Goal: Find contact information: Find contact information

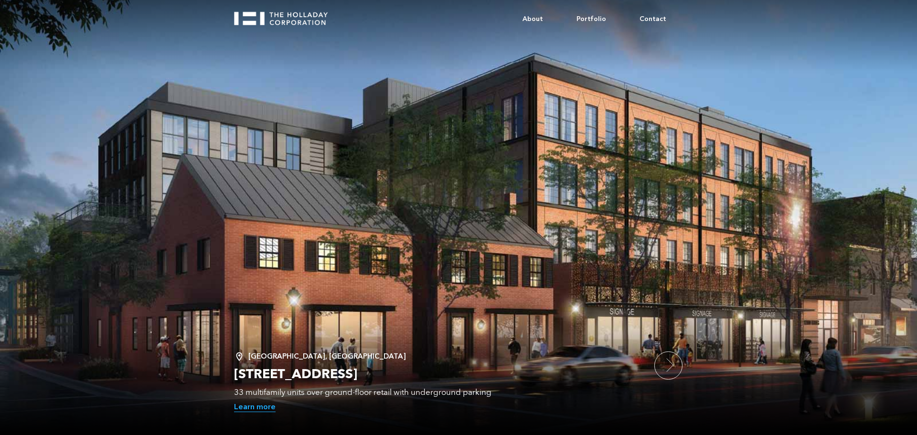
click at [259, 408] on link "Learn more" at bounding box center [255, 407] width 42 height 10
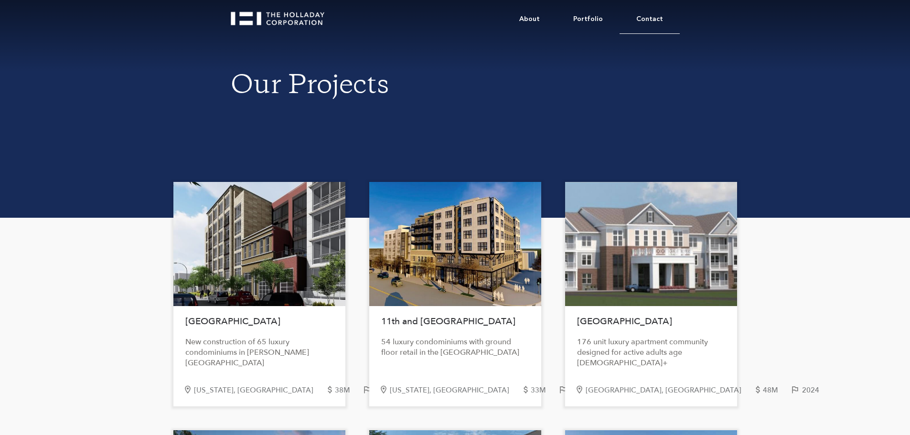
click at [654, 16] on link "Contact" at bounding box center [650, 19] width 60 height 29
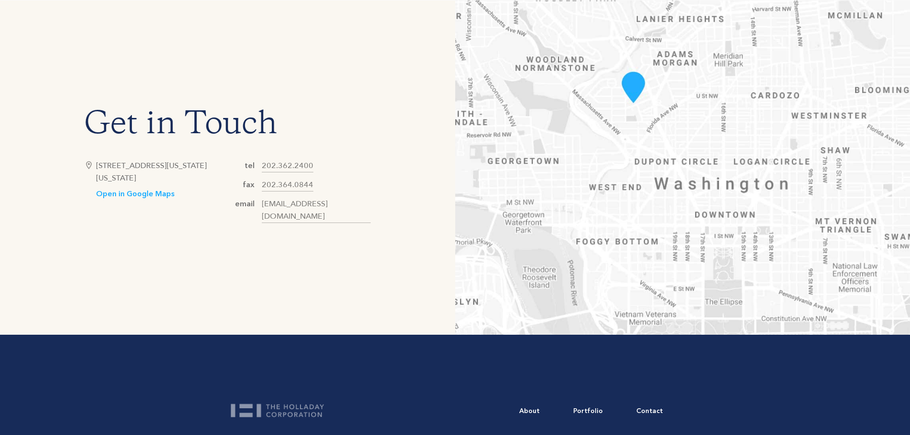
scroll to position [548, 0]
